Goal: Transaction & Acquisition: Purchase product/service

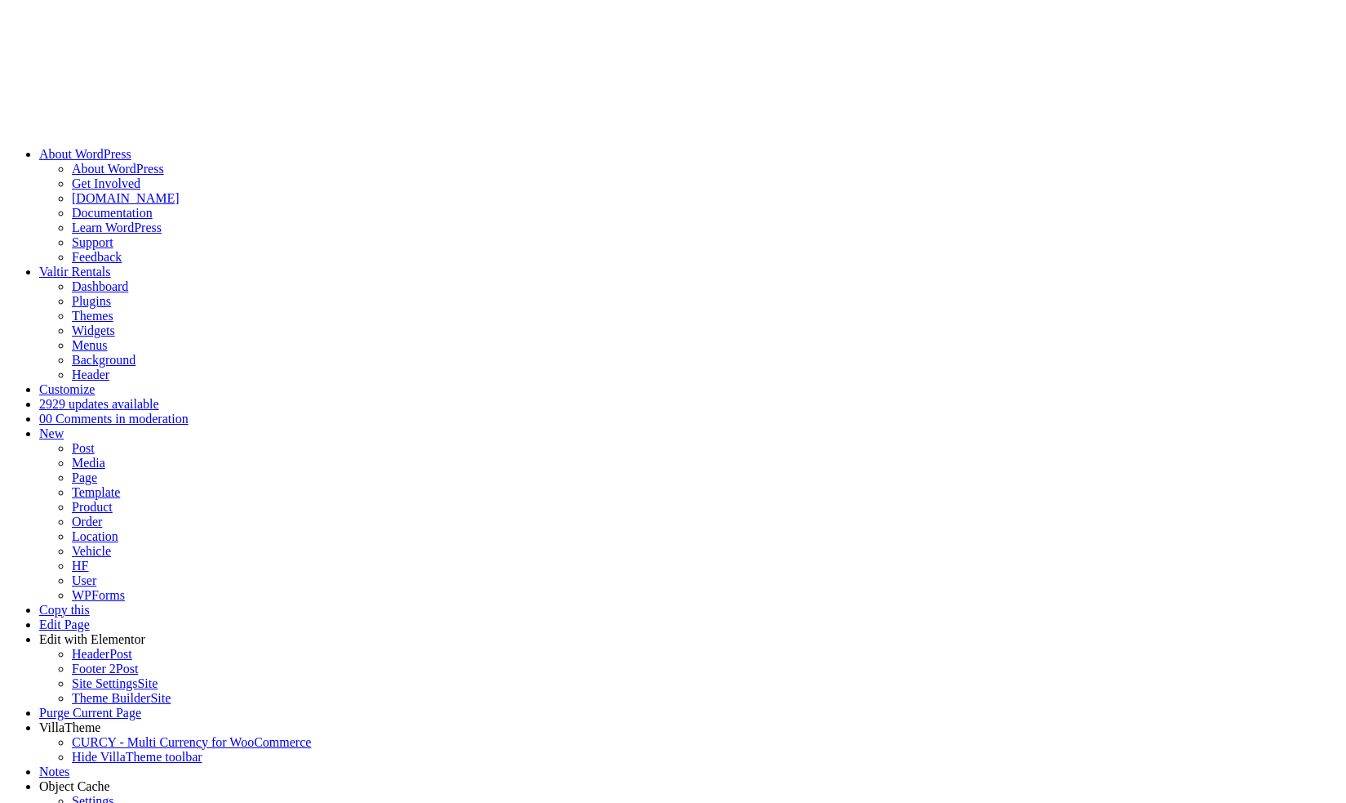
select select "**"
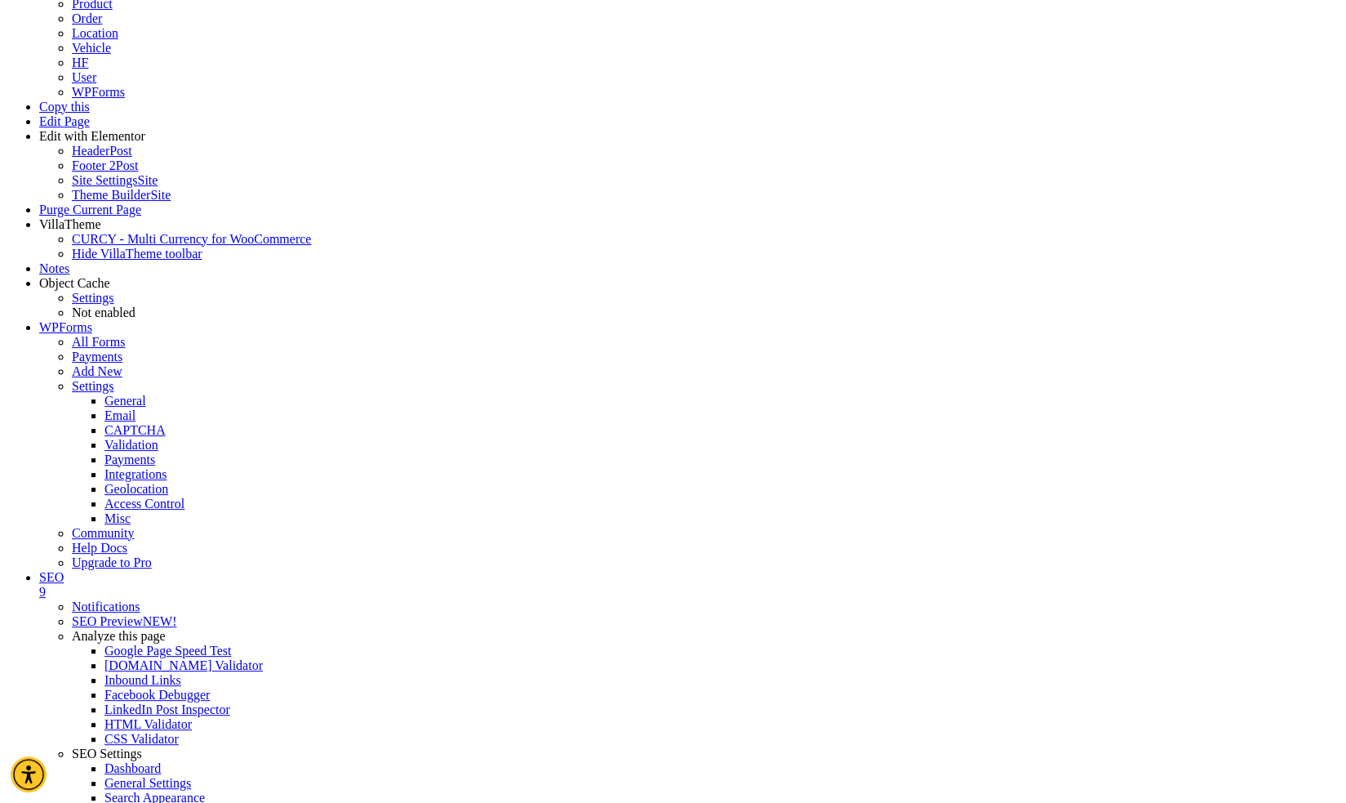
scroll to position [501, 0]
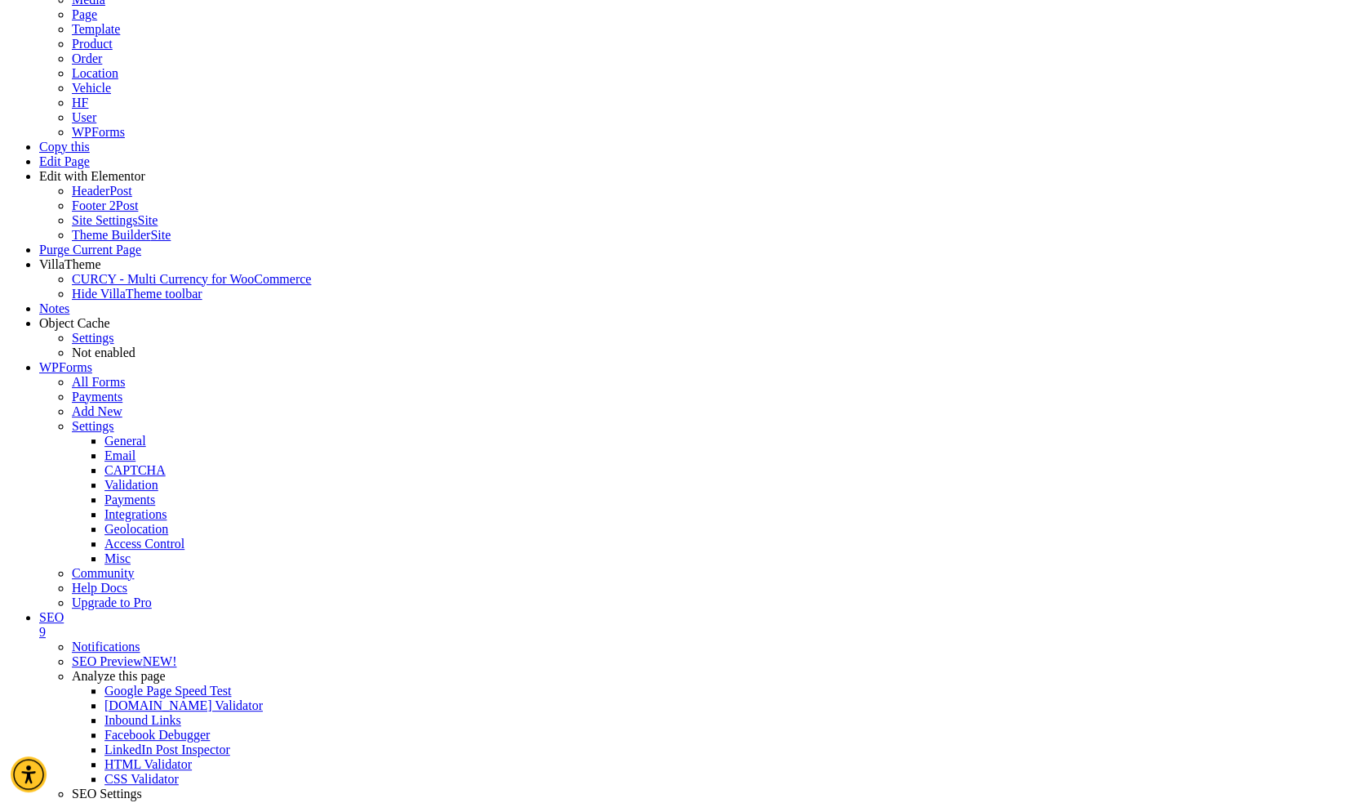
scroll to position [499, 0]
